Goal: Task Accomplishment & Management: Use online tool/utility

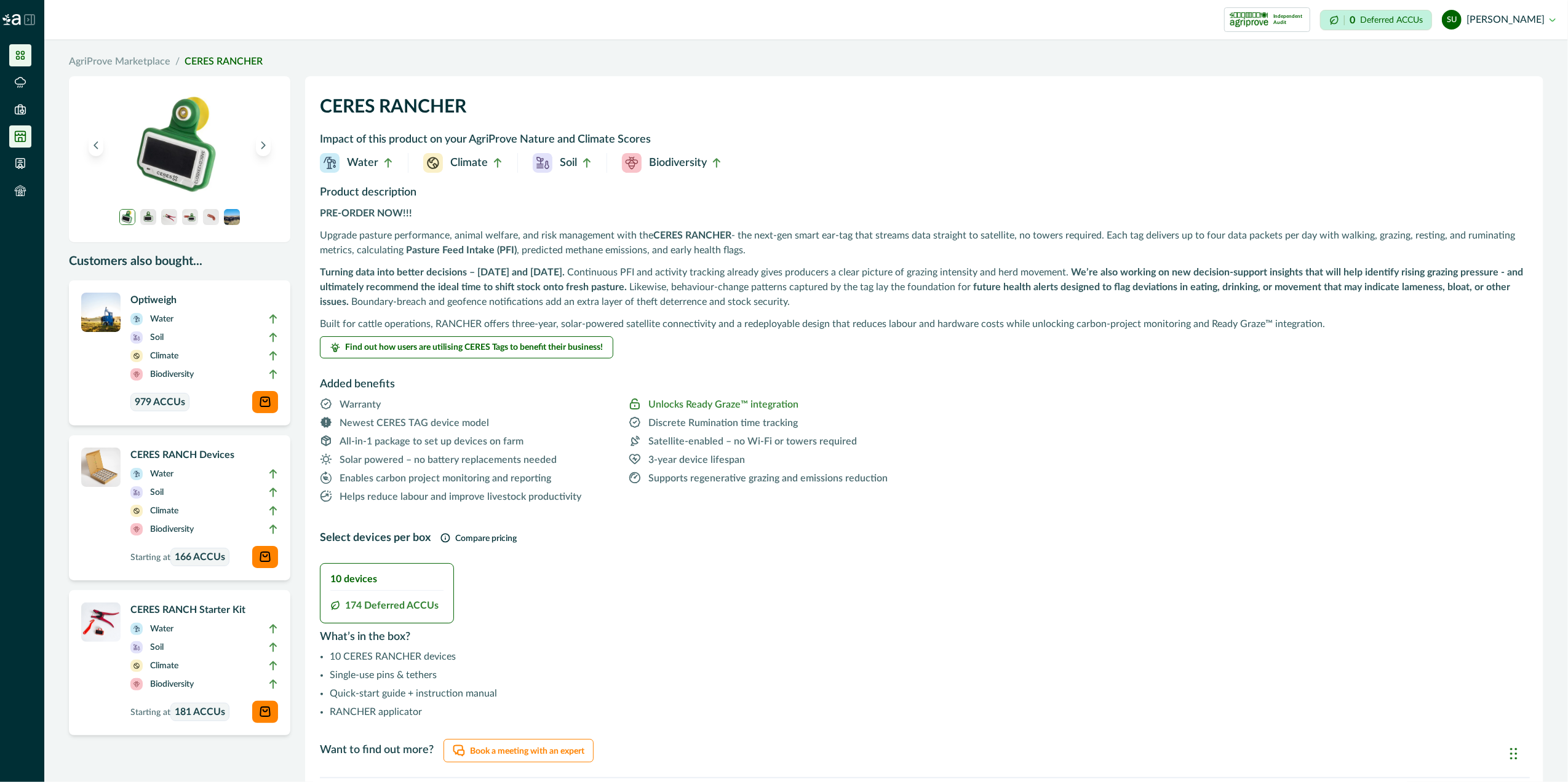
click at [18, 46] on li at bounding box center [20, 55] width 22 height 22
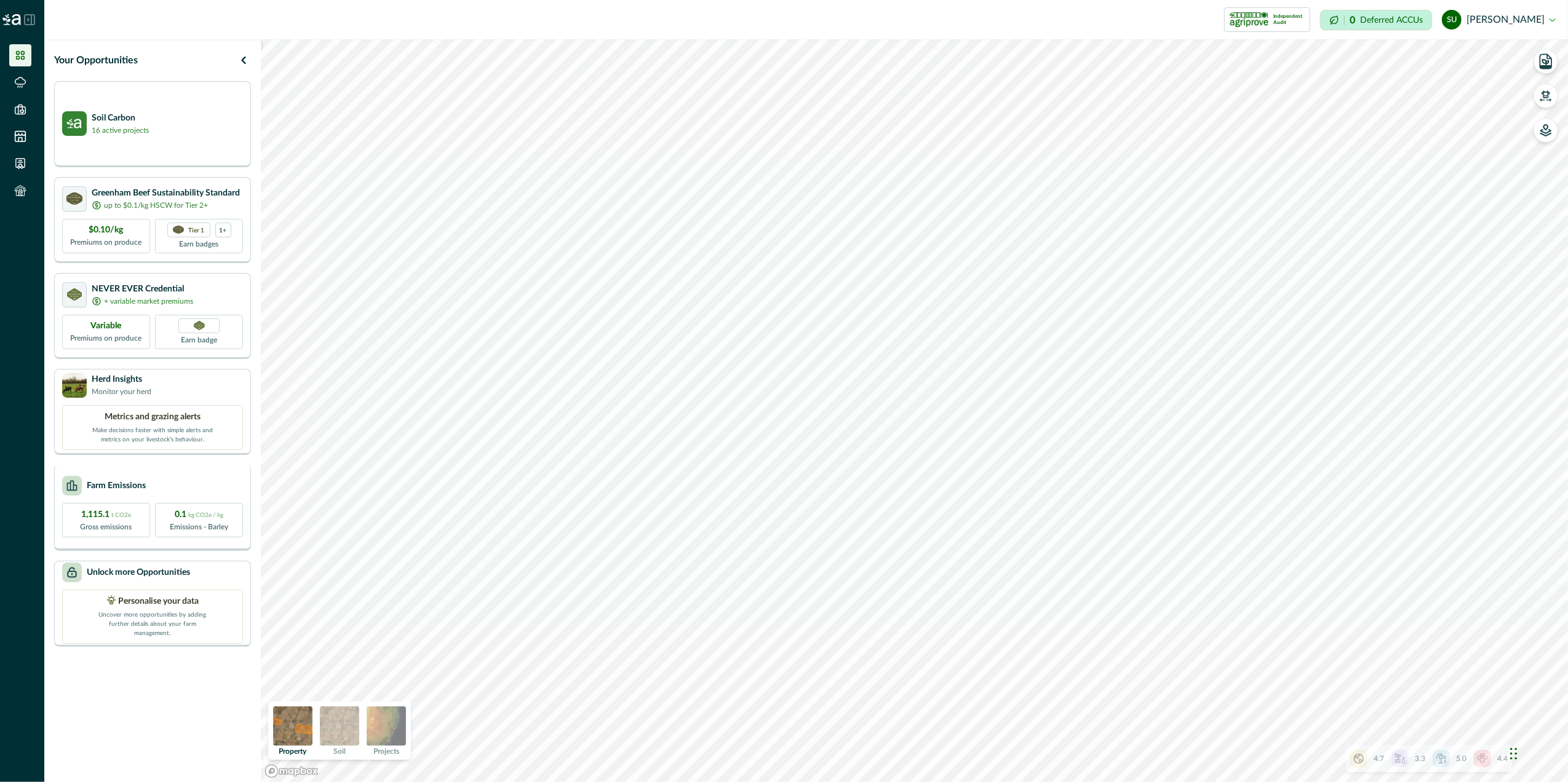
click at [160, 495] on div "Farm Emissions 1,115.1 t CO2e Gross emissions 0.1 kg CO2e / kg Emissions - Barl…" at bounding box center [153, 508] width 197 height 86
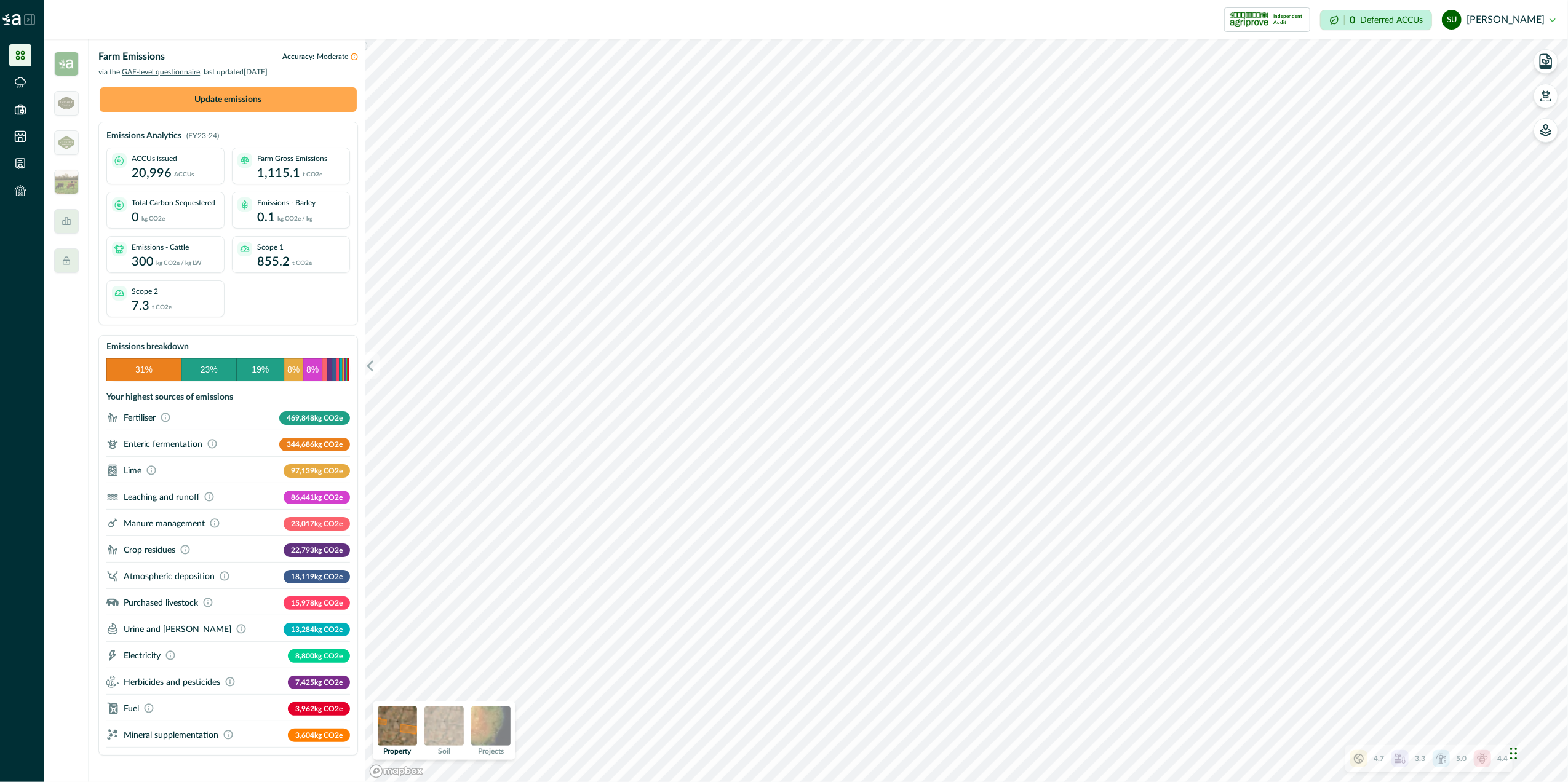
click at [273, 95] on button "Update emissions" at bounding box center [228, 99] width 257 height 25
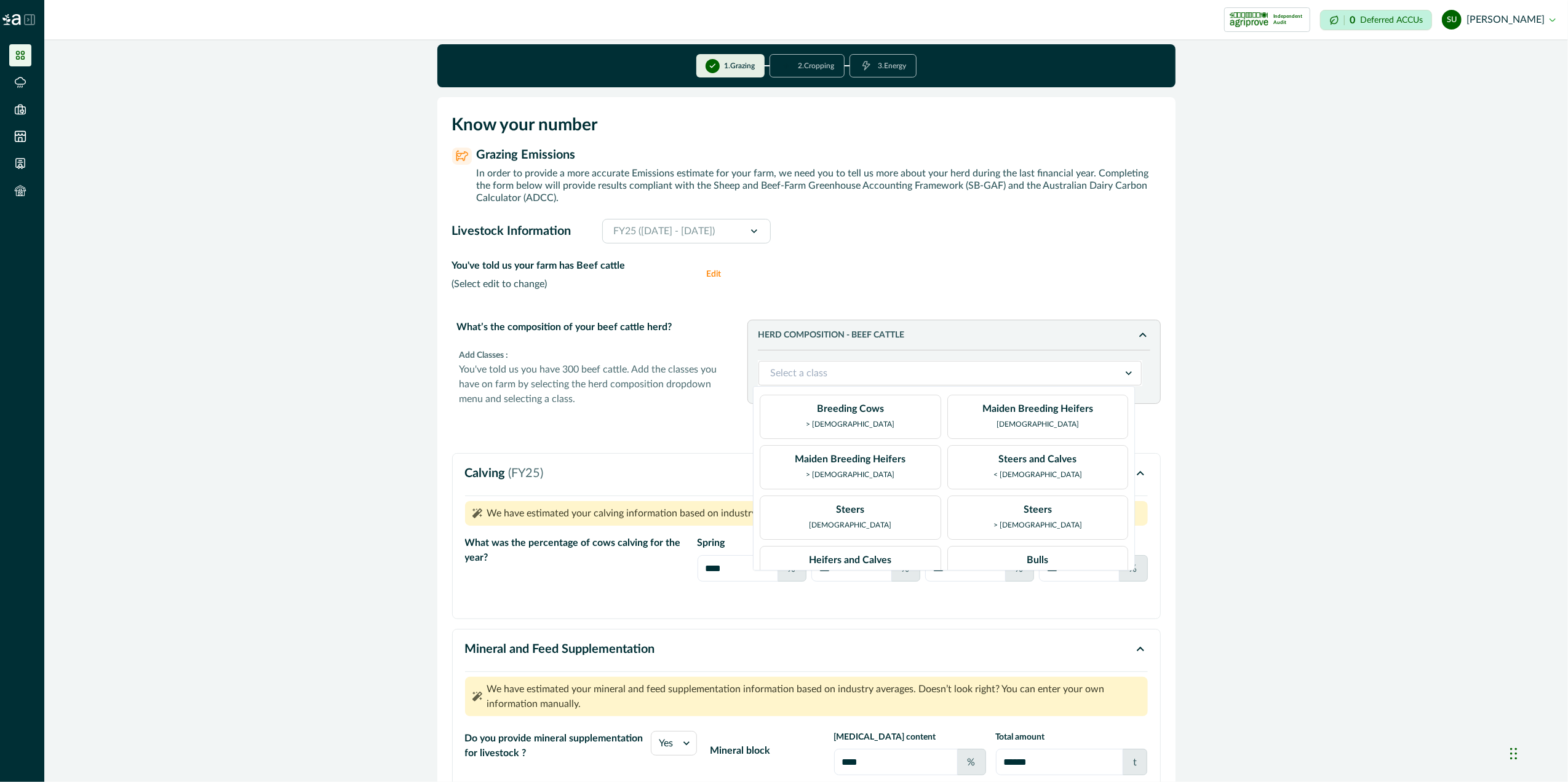
click at [887, 379] on div at bounding box center [939, 373] width 338 height 17
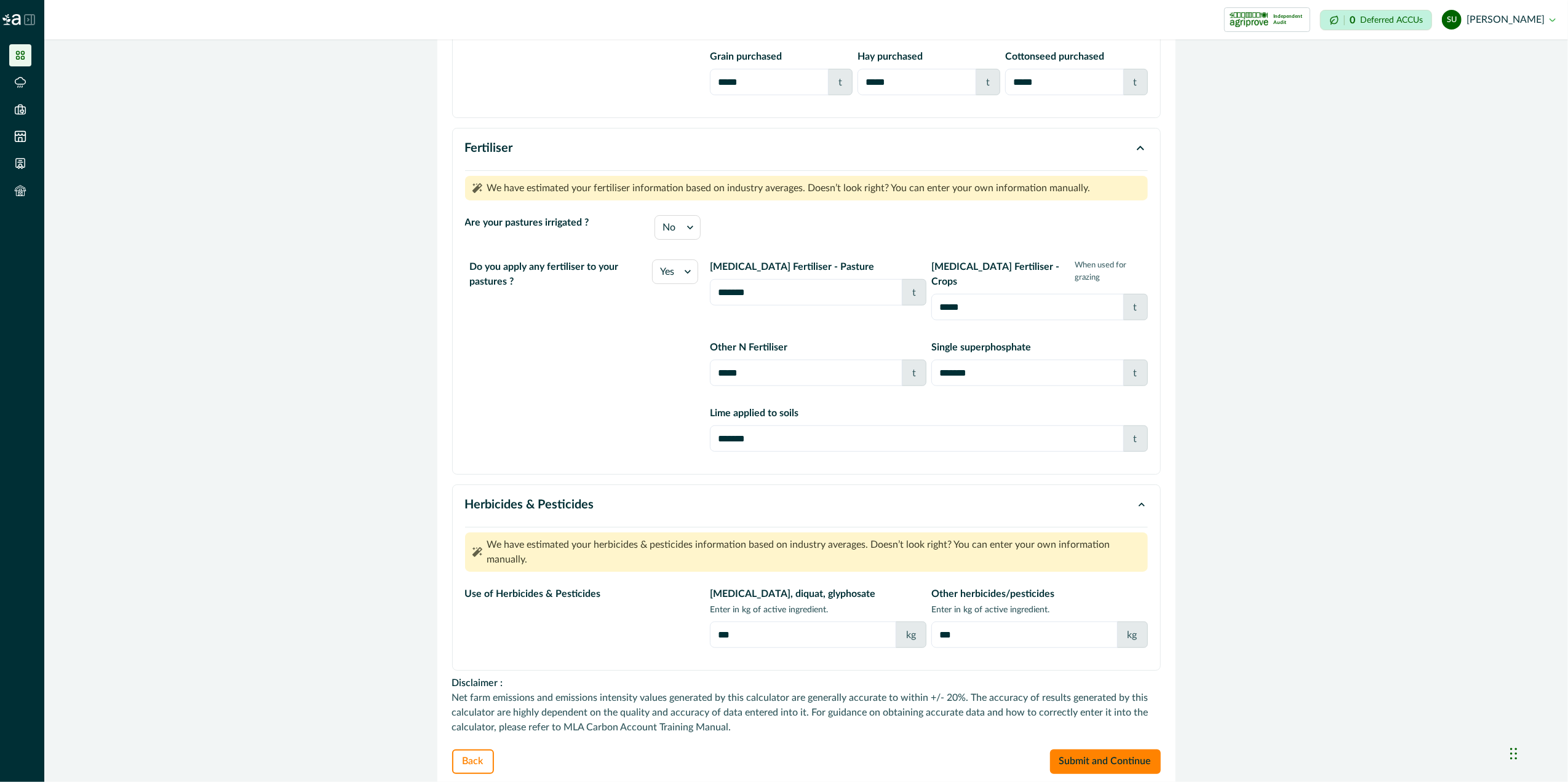
scroll to position [864, 0]
